Goal: Navigation & Orientation: Find specific page/section

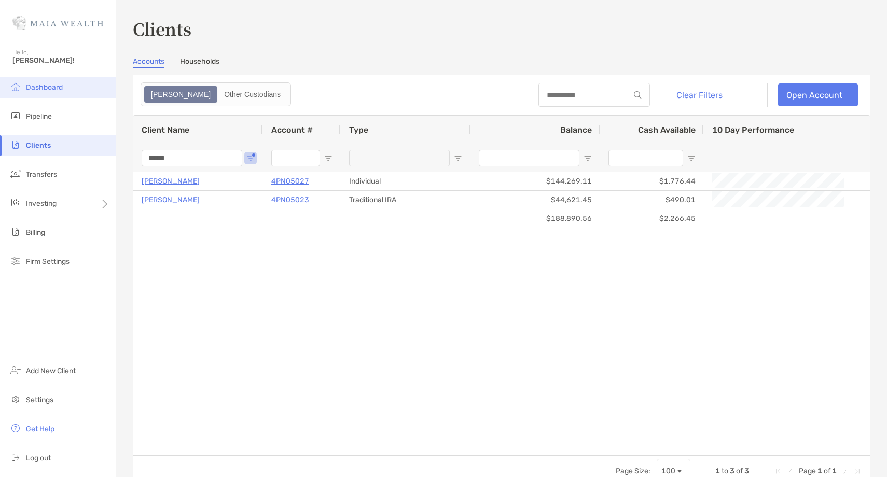
click at [75, 84] on li "Dashboard" at bounding box center [58, 87] width 116 height 21
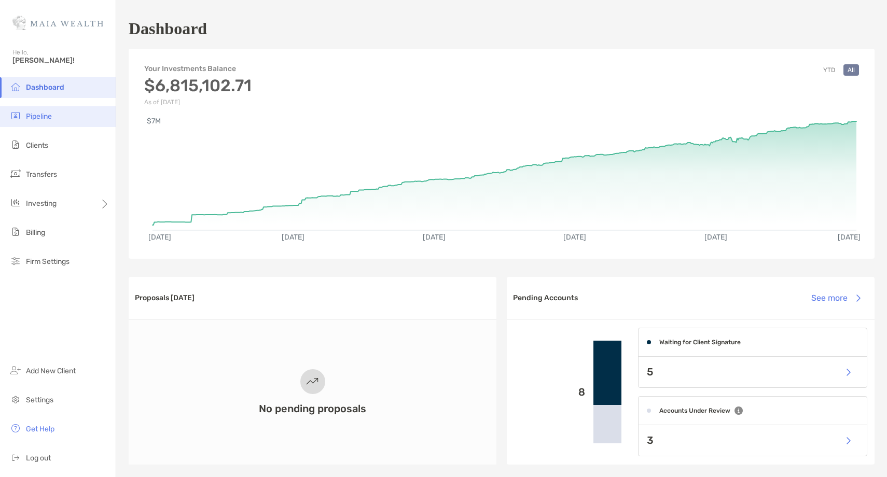
click at [56, 125] on li "Pipeline" at bounding box center [58, 116] width 116 height 21
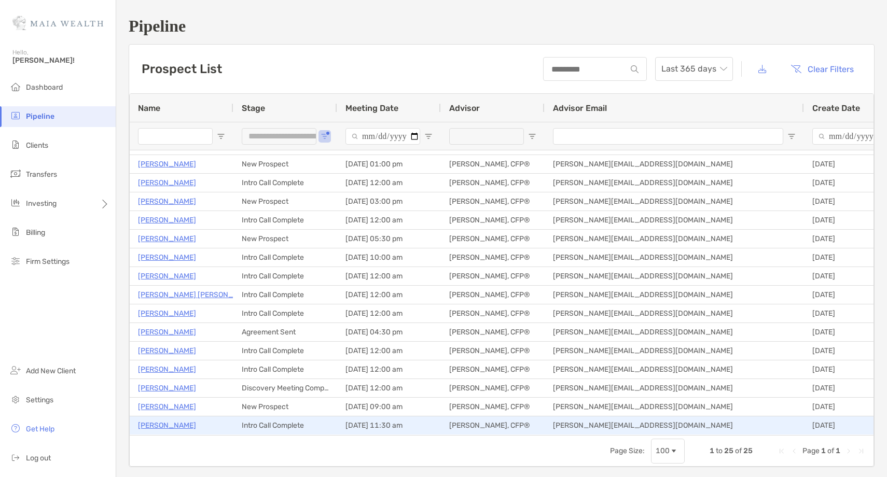
click at [175, 427] on p "Catherine Goba" at bounding box center [167, 425] width 58 height 13
